Goal: Transaction & Acquisition: Download file/media

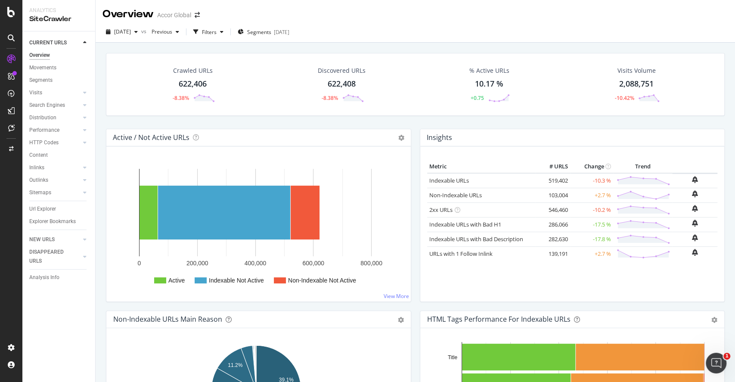
click at [48, 214] on div "Url Explorer" at bounding box center [62, 209] width 66 height 12
click at [50, 206] on div "Url Explorer" at bounding box center [42, 209] width 27 height 9
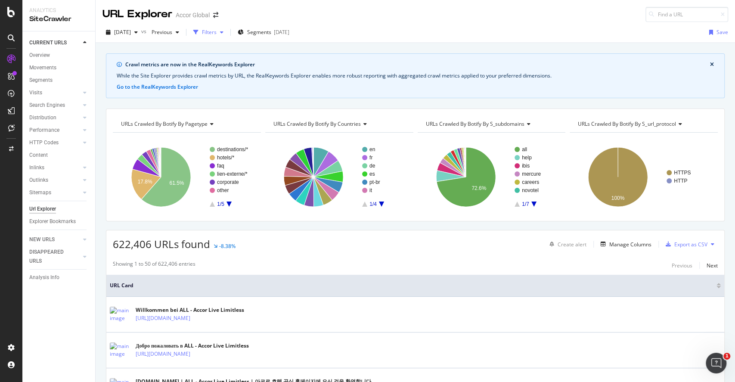
click at [227, 28] on div "Filters" at bounding box center [208, 32] width 37 height 13
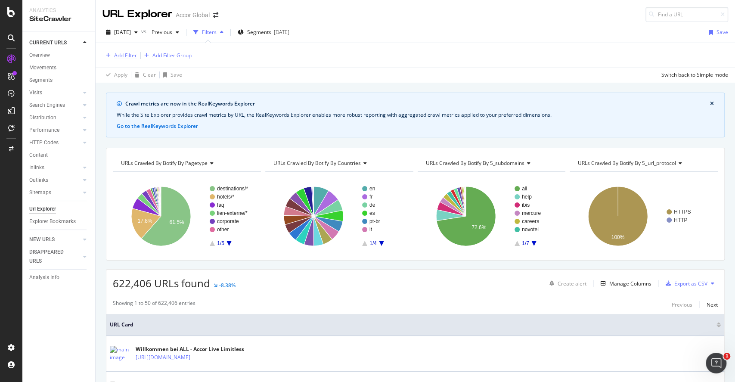
click at [128, 55] on div "Add Filter" at bounding box center [125, 55] width 23 height 7
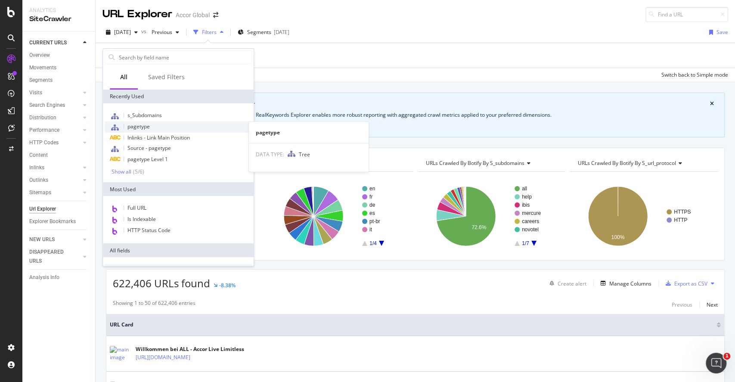
click at [145, 128] on span "pagetype" at bounding box center [139, 126] width 22 height 7
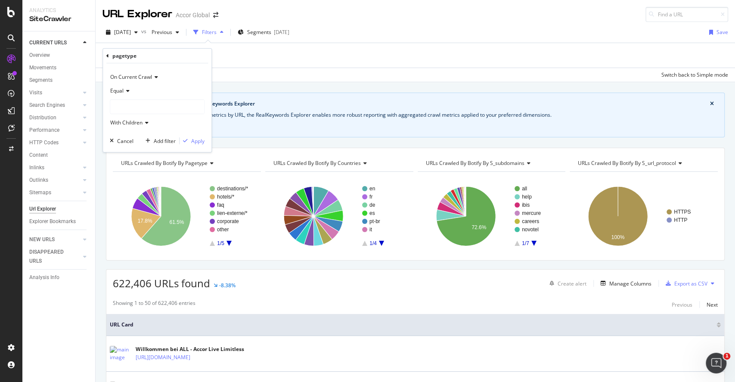
click at [145, 101] on div at bounding box center [157, 107] width 94 height 14
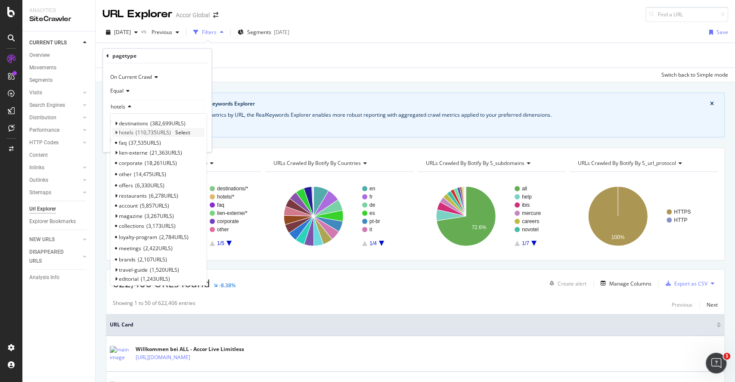
click at [164, 130] on span "110,735 URLS" at bounding box center [153, 132] width 35 height 7
click at [182, 132] on span "Select" at bounding box center [182, 132] width 15 height 7
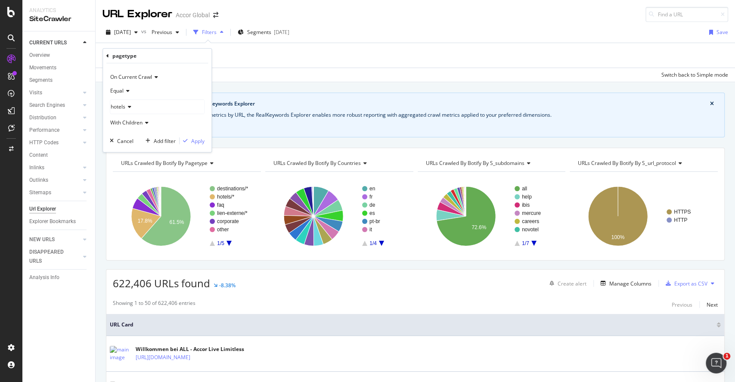
click at [147, 121] on icon at bounding box center [146, 122] width 6 height 5
click at [133, 111] on div "hotels" at bounding box center [157, 107] width 94 height 14
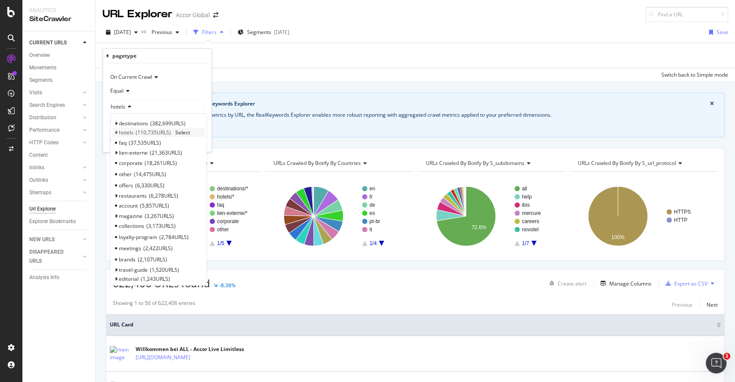
click at [121, 128] on div "hotels 110,735 URLS Select" at bounding box center [158, 132] width 92 height 9
click at [116, 131] on icon at bounding box center [116, 132] width 3 height 5
click at [124, 144] on span "all" at bounding box center [126, 142] width 6 height 7
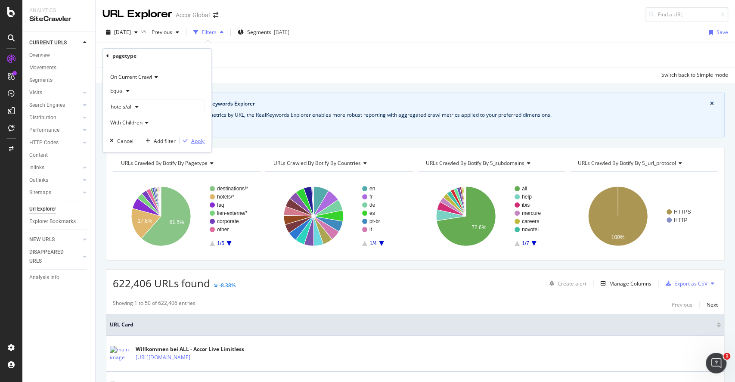
click at [194, 141] on div "Apply" at bounding box center [197, 140] width 13 height 7
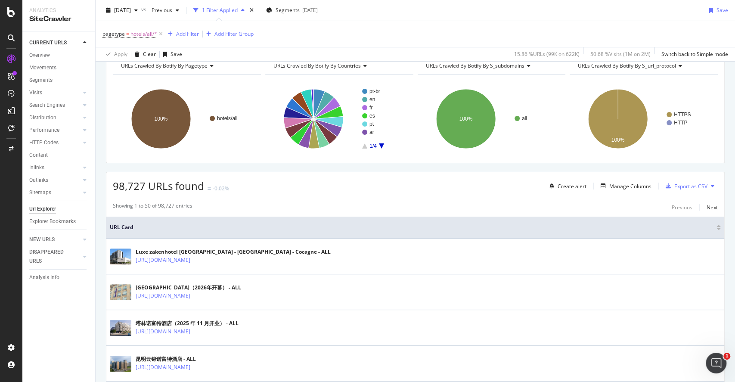
scroll to position [100, 0]
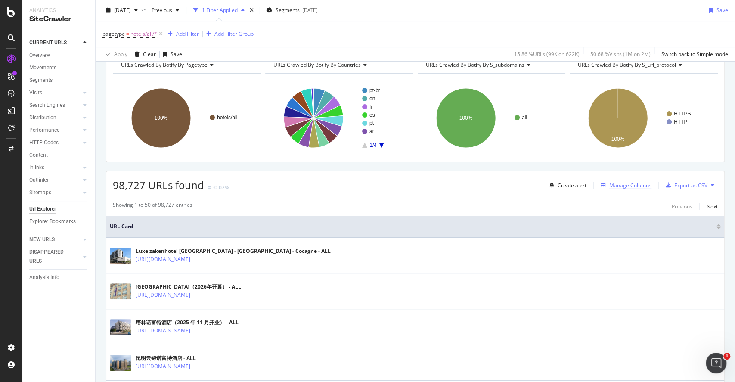
click at [610, 186] on div "Manage Columns" at bounding box center [631, 185] width 42 height 7
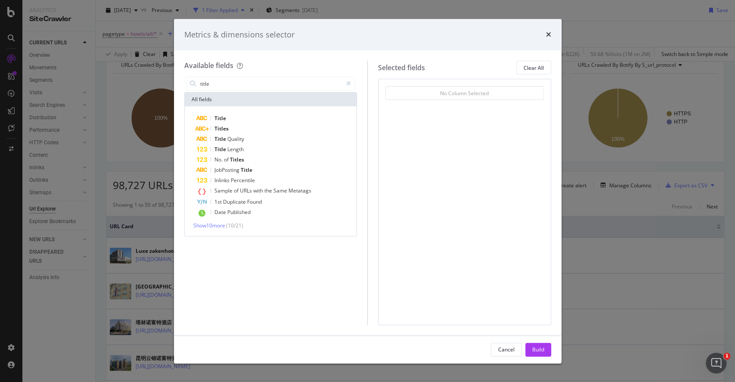
drag, startPoint x: 269, startPoint y: 82, endPoint x: 159, endPoint y: 74, distance: 111.0
click at [159, 74] on div "Metrics & dimensions selector Available fields title All fields Title Titles Ti…" at bounding box center [367, 191] width 735 height 382
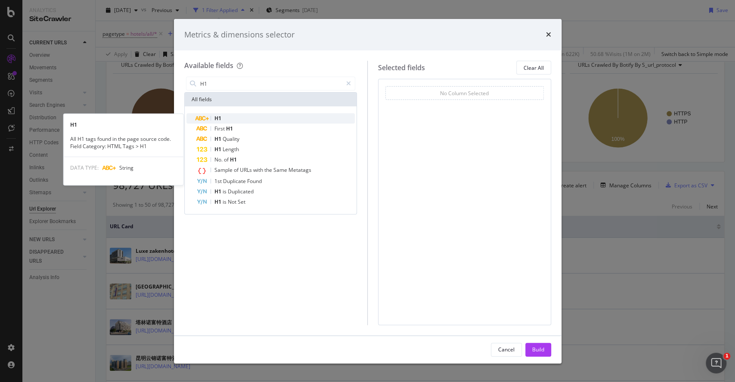
type input "H1"
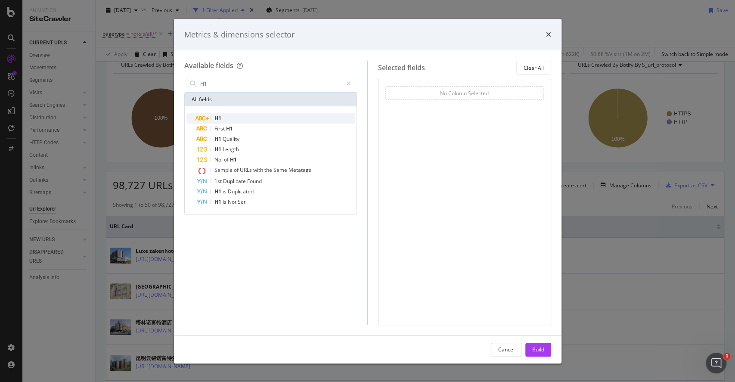
click at [230, 114] on div "H1" at bounding box center [276, 118] width 159 height 10
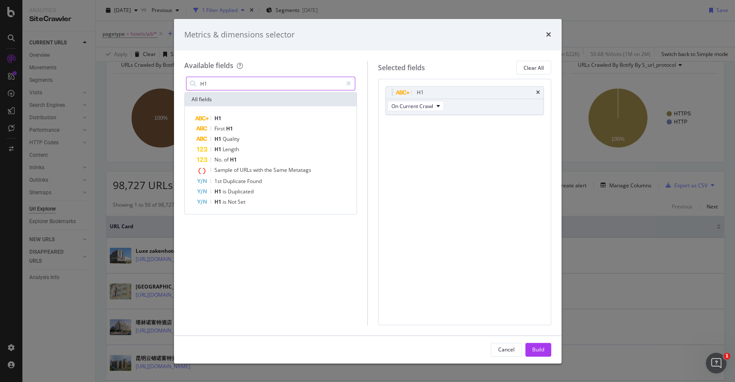
click at [230, 82] on input "H1" at bounding box center [270, 83] width 143 height 13
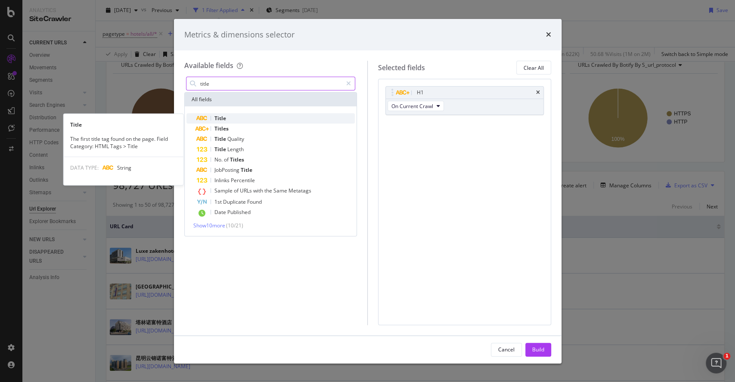
type input "title"
click at [236, 117] on div "Title" at bounding box center [276, 118] width 159 height 10
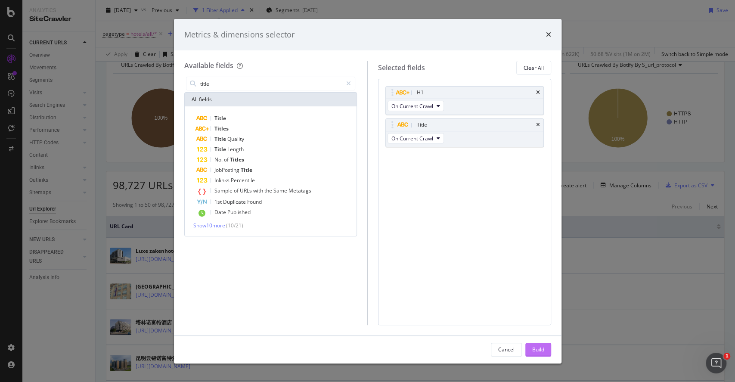
click at [546, 352] on button "Build" at bounding box center [539, 350] width 26 height 14
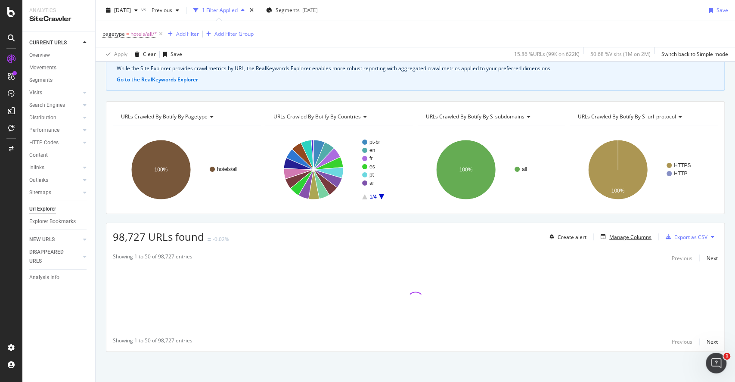
scroll to position [47, 0]
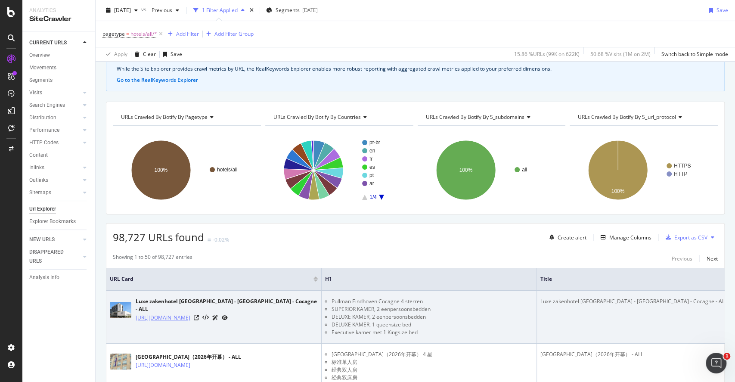
click at [190, 314] on link "https://all.accor.com/hotel/5374/index.nl.shtml" at bounding box center [163, 318] width 55 height 9
click at [199, 315] on icon at bounding box center [196, 317] width 5 height 5
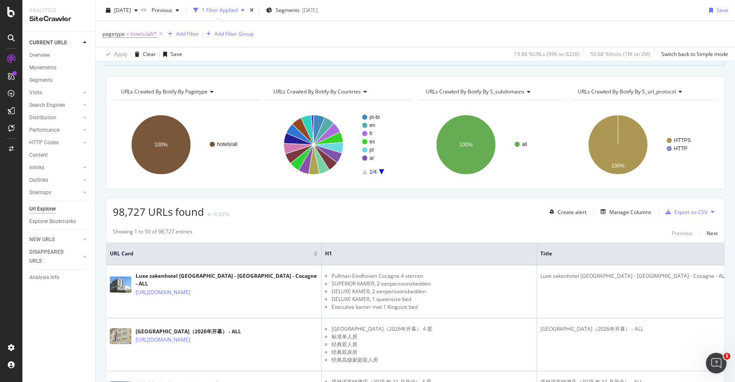
scroll to position [79, 0]
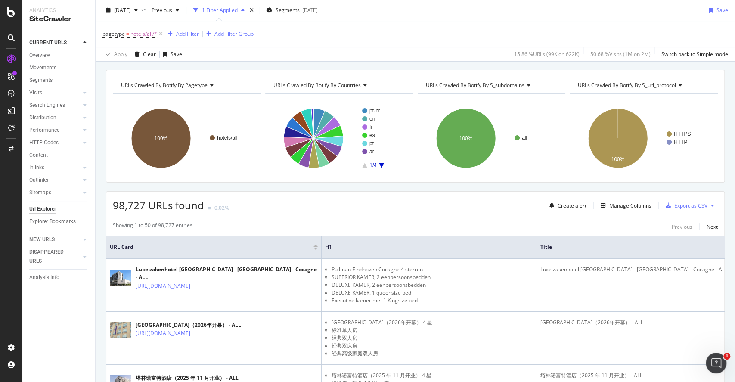
click at [589, 207] on div "Create alert Manage Columns Export as CSV" at bounding box center [632, 205] width 172 height 15
click at [604, 200] on button "Manage Columns" at bounding box center [624, 205] width 54 height 10
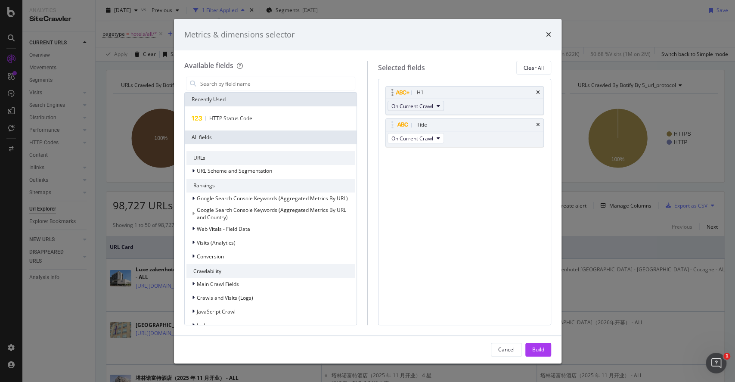
click at [432, 107] on span "On Current Crawl" at bounding box center [413, 106] width 42 height 7
click at [467, 202] on div "H1 On Current Crawl Title On Current Crawl You can use this field as a To pick …" at bounding box center [464, 202] width 173 height 246
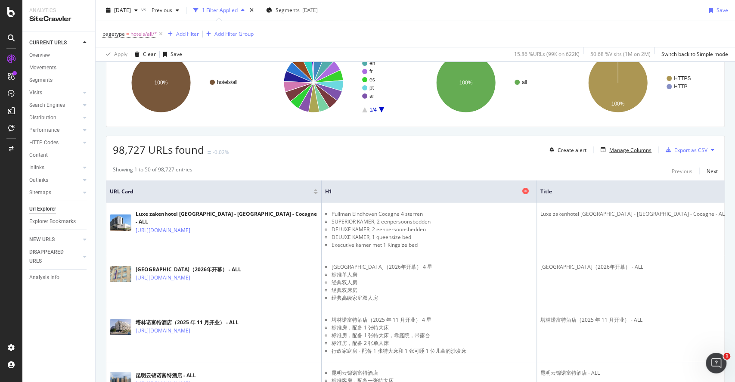
scroll to position [0, 0]
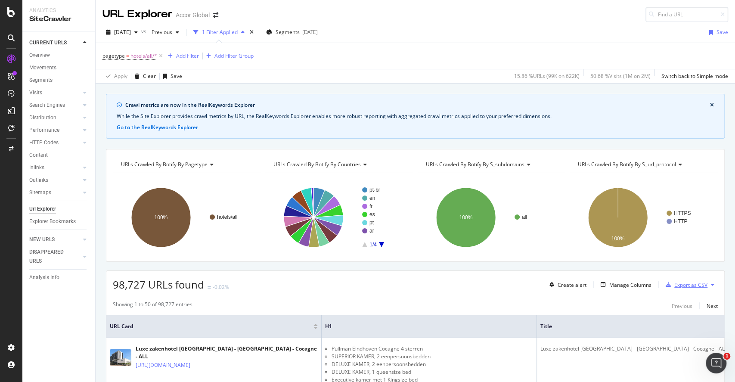
click at [675, 283] on div "Export as CSV" at bounding box center [691, 284] width 33 height 7
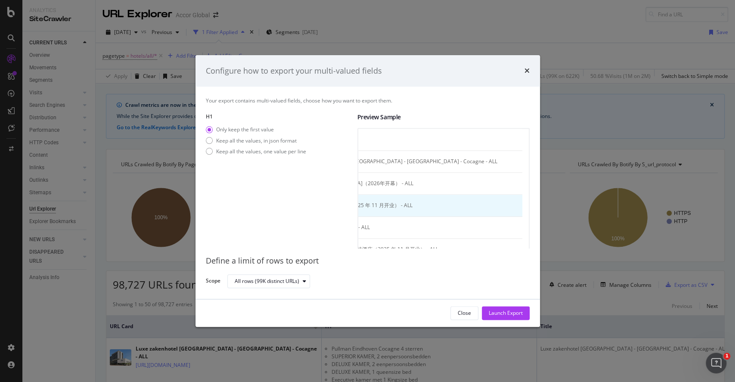
scroll to position [0, 365]
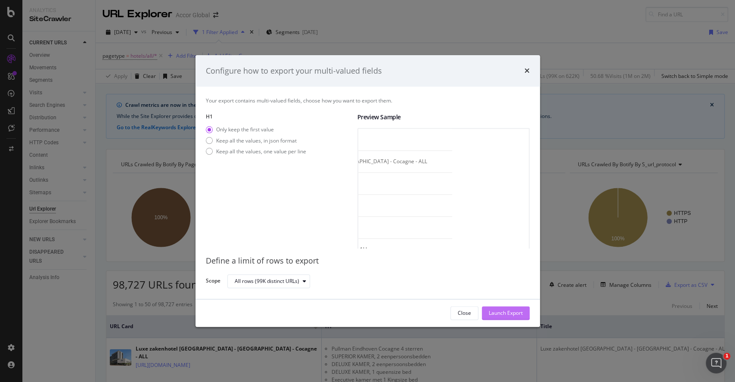
click at [506, 312] on div "Launch Export" at bounding box center [506, 313] width 34 height 7
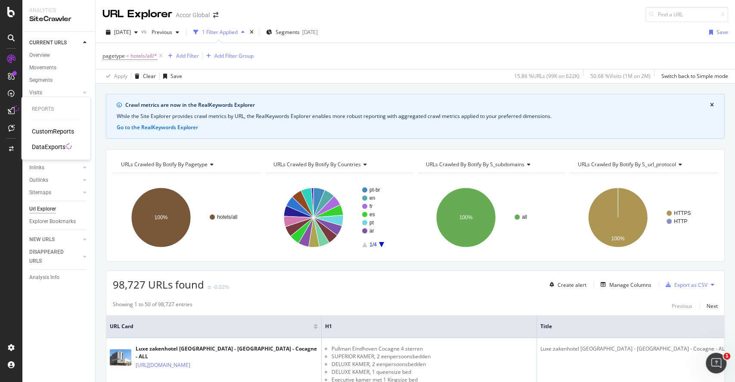
click at [11, 109] on icon at bounding box center [11, 110] width 7 height 7
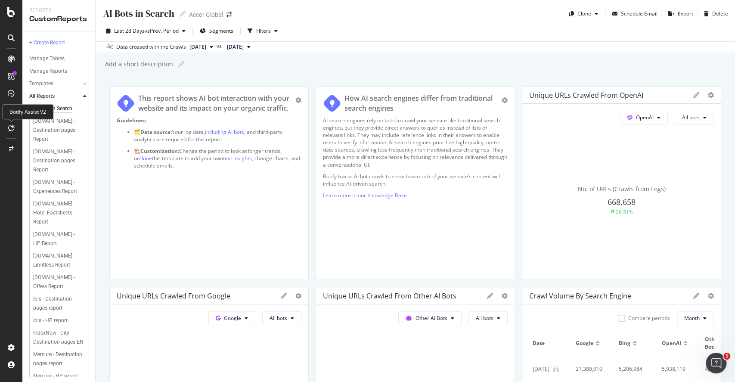
click at [14, 127] on div at bounding box center [11, 128] width 14 height 14
click at [14, 147] on div at bounding box center [11, 149] width 21 height 14
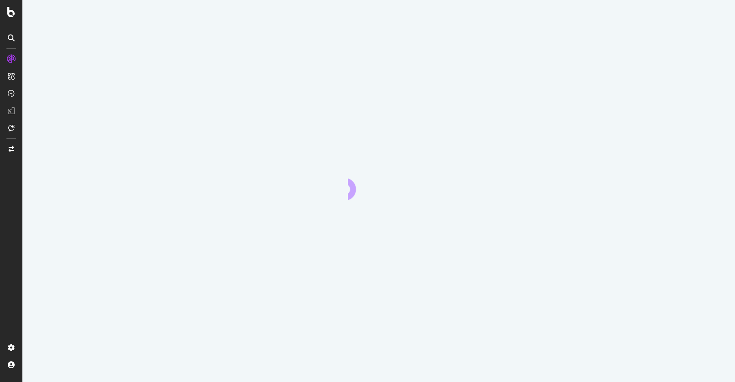
drag, startPoint x: 0, startPoint y: 0, endPoint x: 541, endPoint y: 106, distance: 551.2
click at [541, 106] on div at bounding box center [378, 191] width 713 height 382
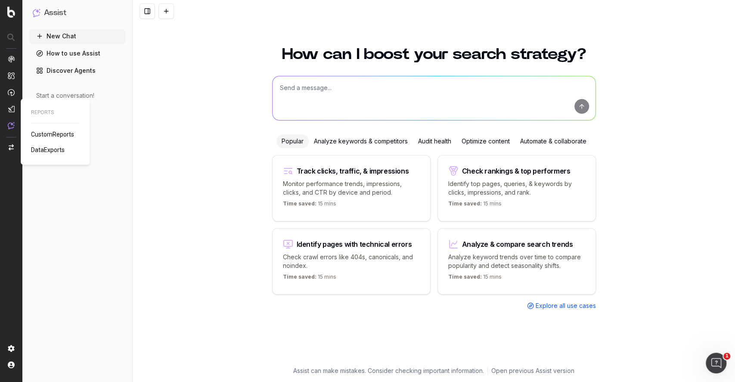
click at [46, 151] on span "DataExports" at bounding box center [48, 149] width 34 height 7
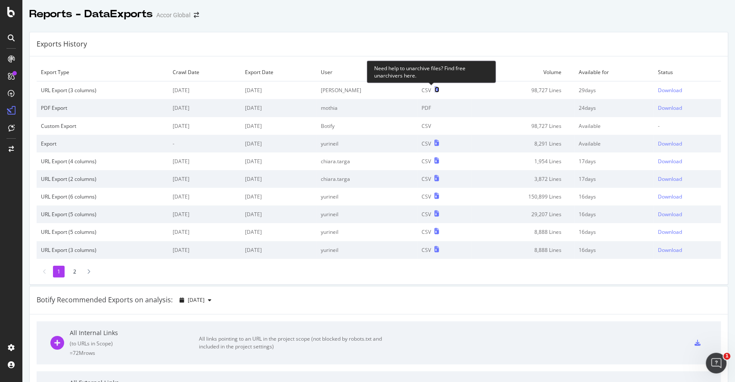
click at [435, 90] on icon at bounding box center [437, 90] width 5 height 6
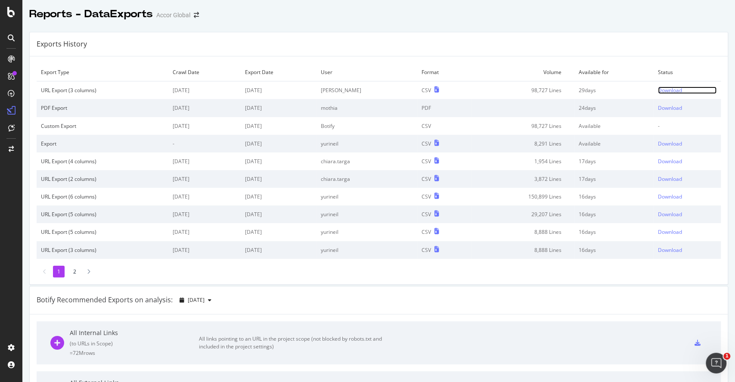
click at [658, 90] on div "Download" at bounding box center [670, 90] width 24 height 7
